Goal: Find specific page/section: Find specific page/section

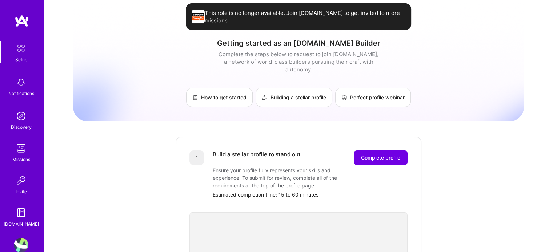
scroll to position [18, 0]
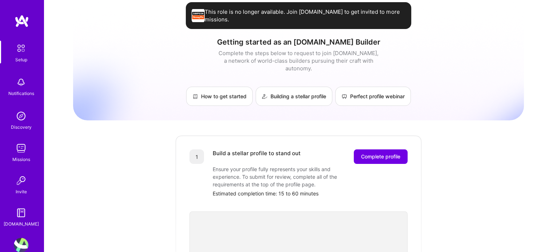
click at [23, 126] on div "Discovery" at bounding box center [21, 128] width 21 height 8
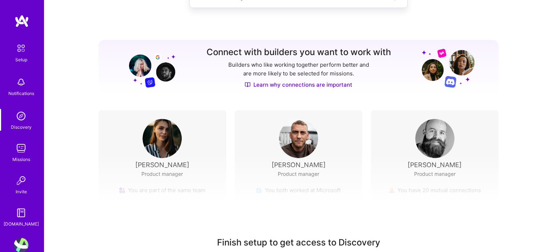
scroll to position [94, 0]
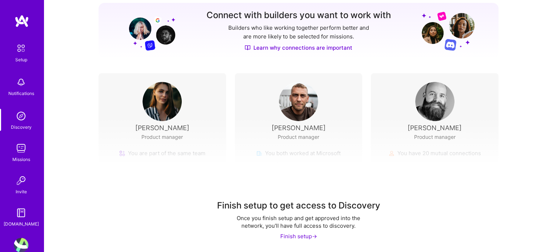
click at [24, 151] on img at bounding box center [21, 148] width 15 height 15
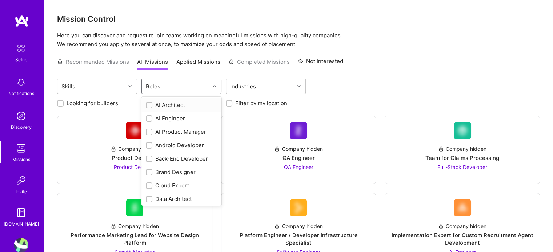
click at [192, 80] on div "Roles" at bounding box center [176, 86] width 68 height 15
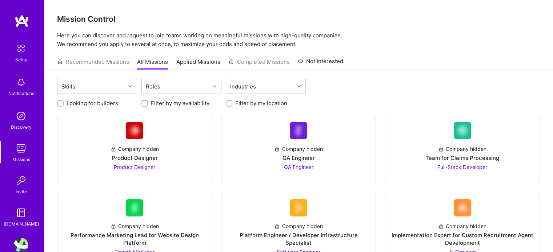
click at [342, 93] on div "Skills Roles Industries" at bounding box center [298, 87] width 482 height 17
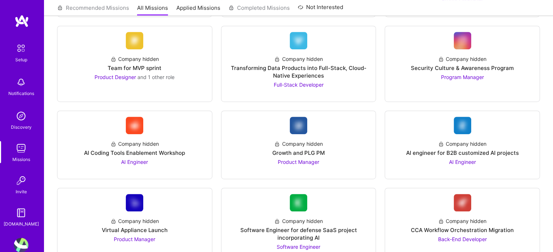
scroll to position [413, 0]
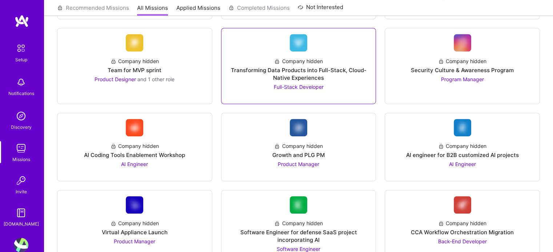
click at [298, 77] on div "Transforming Data Products into Full-Stack, Cloud-Native Experiences" at bounding box center [298, 73] width 143 height 15
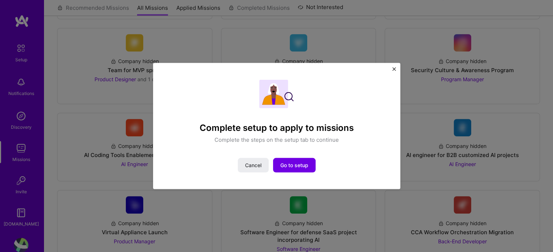
click at [388, 70] on div "Complete setup to apply to missions Complete the steps on the setup tab to cont…" at bounding box center [276, 126] width 247 height 127
click at [396, 67] on div "Complete setup to apply to missions Complete the steps on the setup tab to cont…" at bounding box center [276, 126] width 247 height 127
click at [392, 69] on img "Close" at bounding box center [394, 69] width 4 height 4
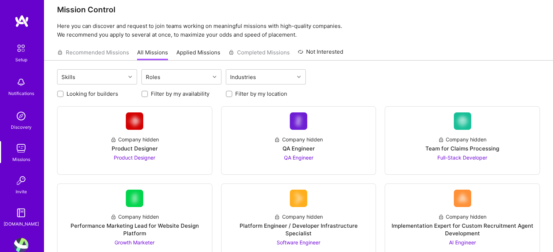
scroll to position [0, 0]
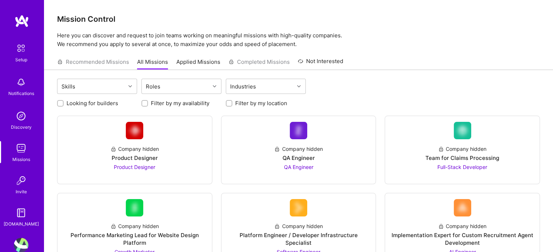
click at [202, 62] on link "Applied Missions" at bounding box center [198, 64] width 44 height 12
